Goal: Obtain resource: Obtain resource

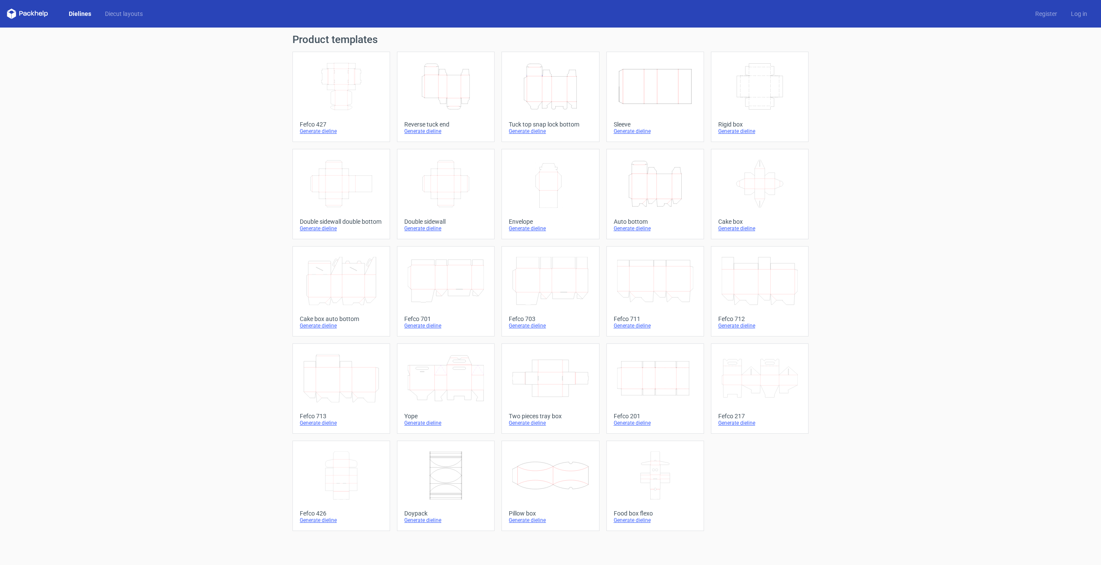
click at [555, 183] on icon "Width Height" at bounding box center [550, 184] width 76 height 48
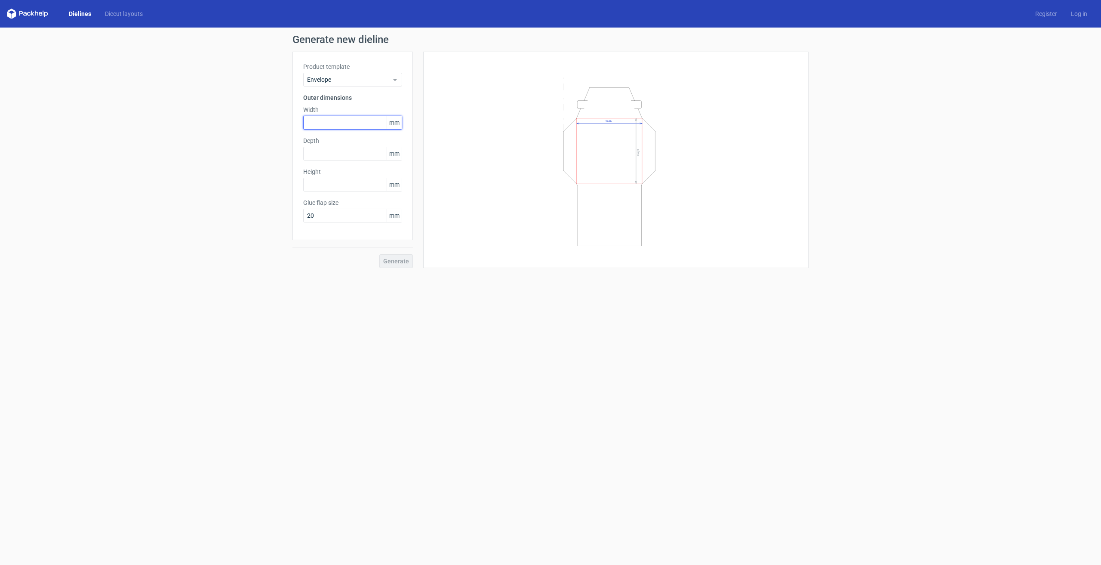
click at [327, 122] on input "text" at bounding box center [352, 123] width 99 height 14
type input "180"
type input "250"
click at [322, 183] on input "text" at bounding box center [352, 185] width 99 height 14
click at [329, 153] on input "250" at bounding box center [352, 154] width 99 height 14
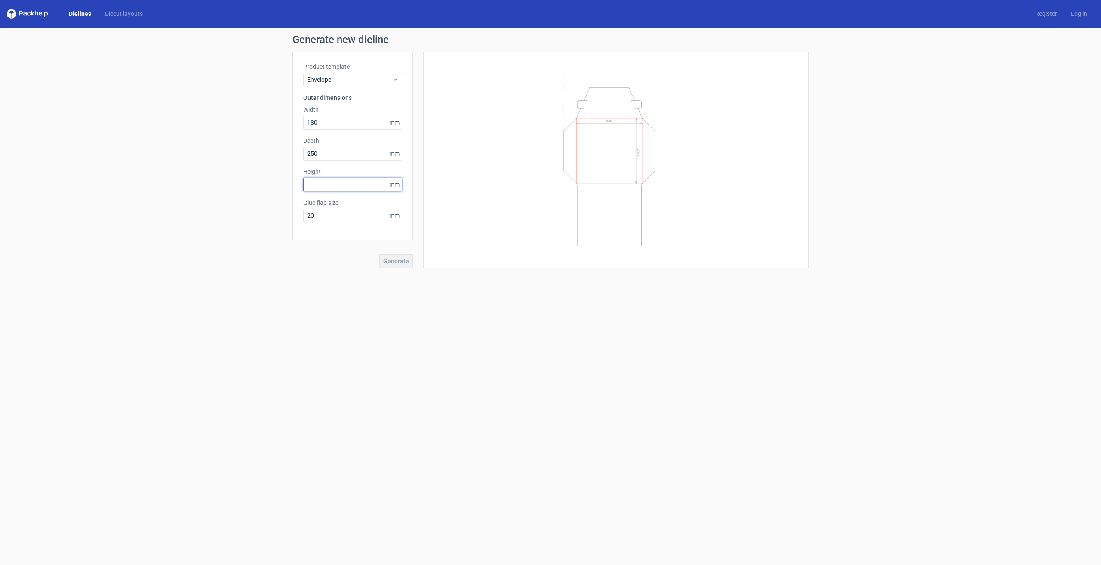
click at [327, 181] on input "text" at bounding box center [352, 185] width 99 height 14
type input "250"
click at [339, 153] on input "250" at bounding box center [352, 154] width 99 height 14
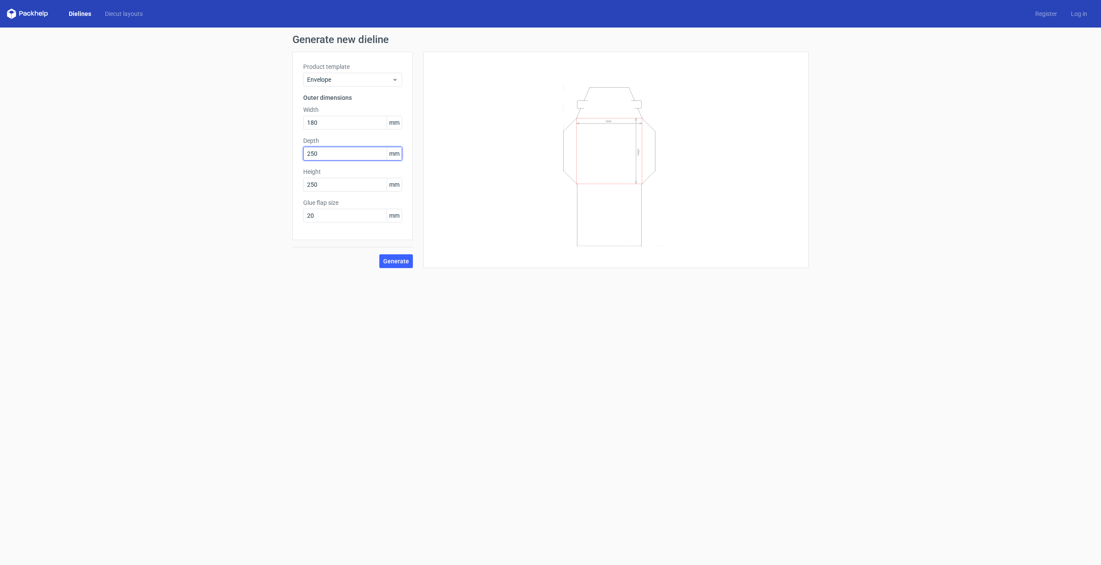
click at [338, 153] on input "250" at bounding box center [352, 154] width 99 height 14
click at [331, 186] on input "250" at bounding box center [352, 185] width 99 height 14
click at [325, 148] on input "text" at bounding box center [352, 154] width 99 height 14
type input "55"
click at [334, 189] on input "250" at bounding box center [352, 185] width 99 height 14
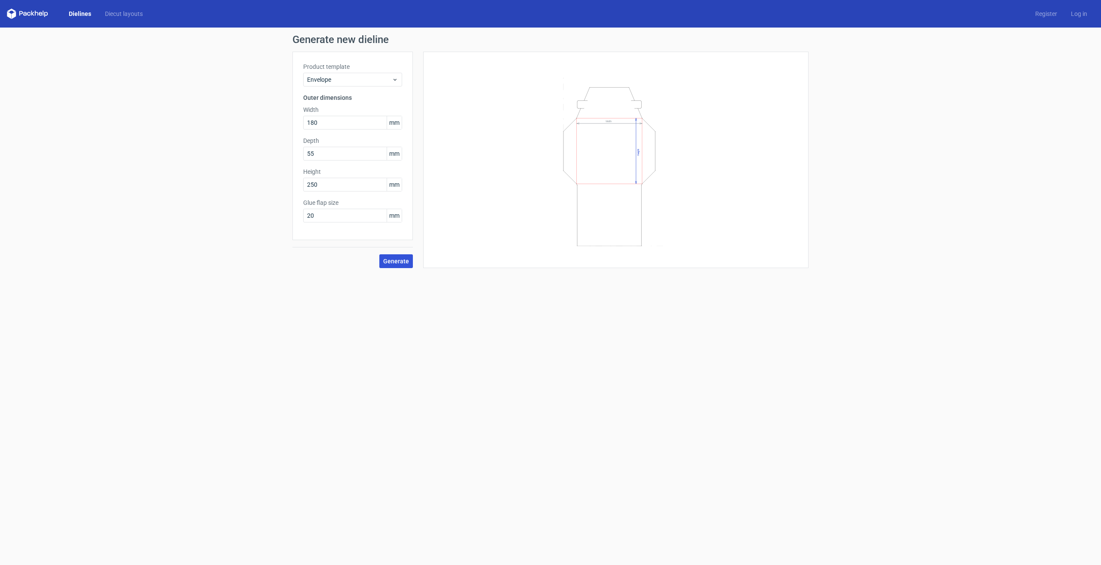
click at [396, 258] on span "Generate" at bounding box center [396, 261] width 26 height 6
click at [781, 41] on link "Download file" at bounding box center [779, 41] width 45 height 14
